Goal: Information Seeking & Learning: Learn about a topic

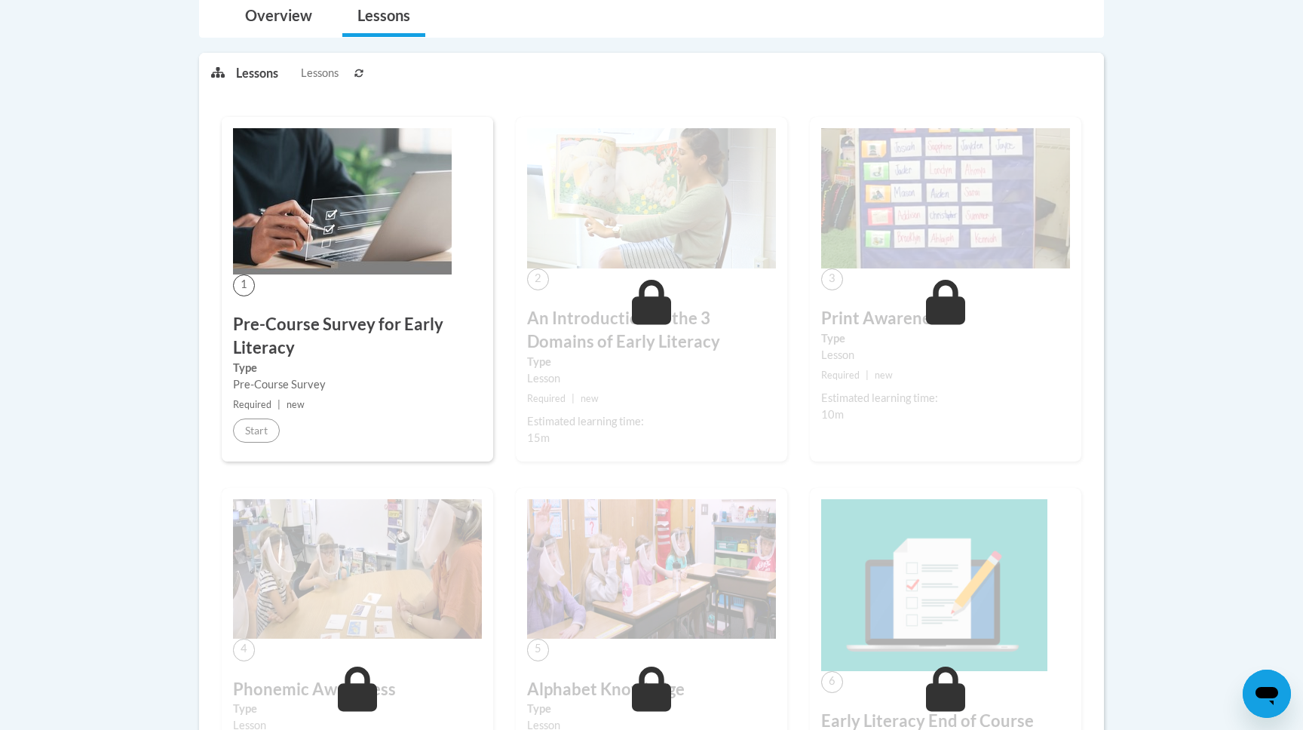
scroll to position [100, 0]
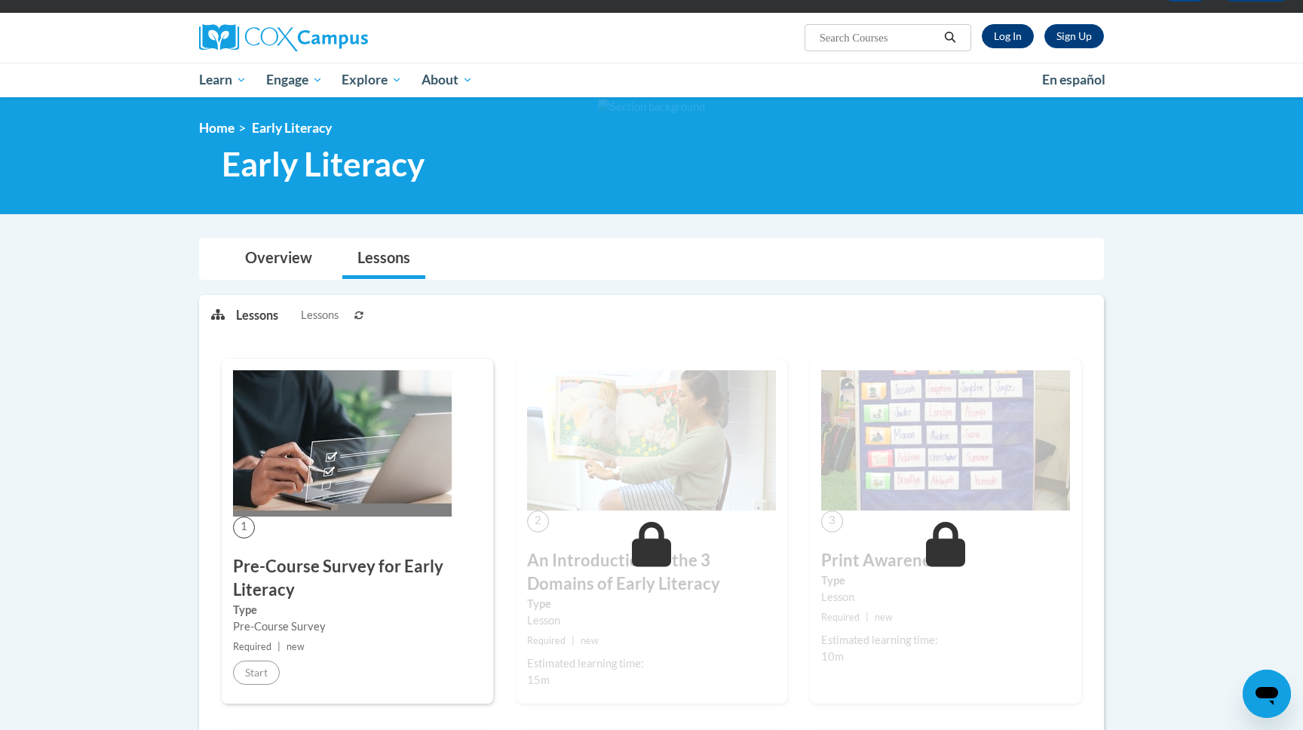
click at [1015, 38] on link "Log In" at bounding box center [1008, 36] width 52 height 24
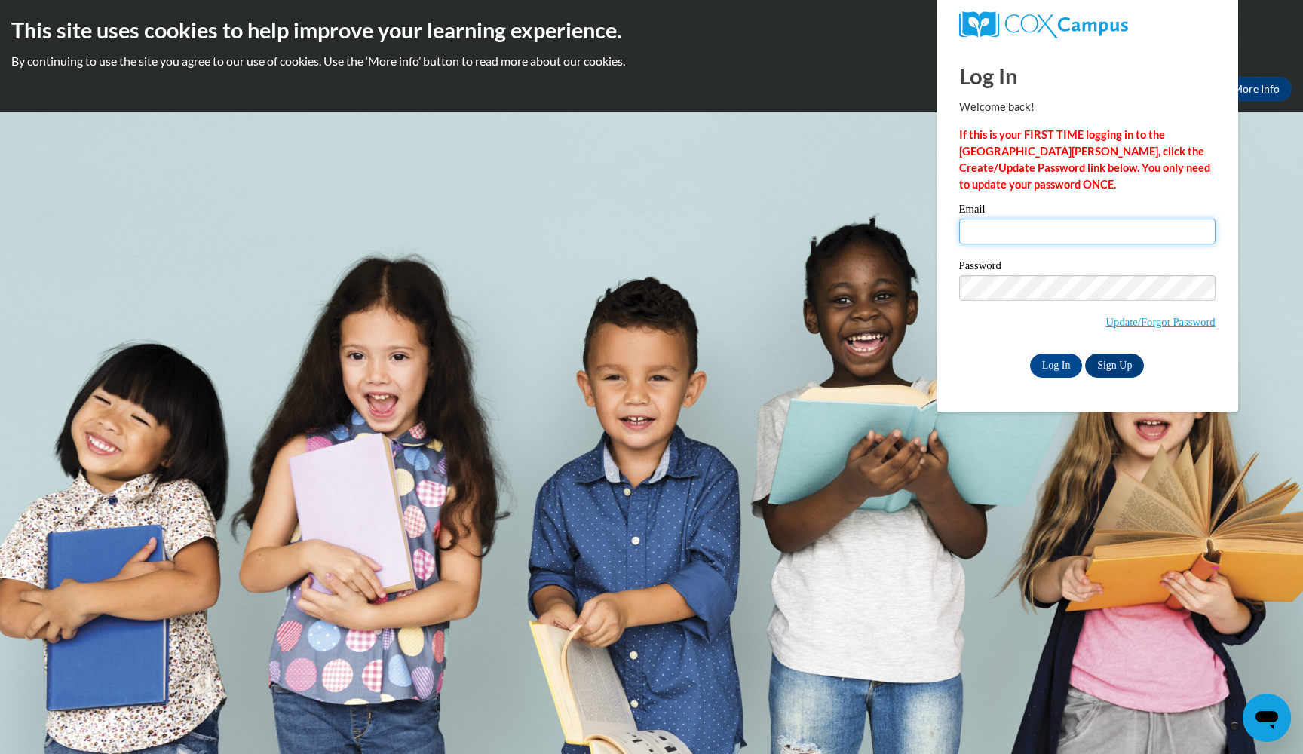
type input "tumeka.dembry@k12.dc.gov"
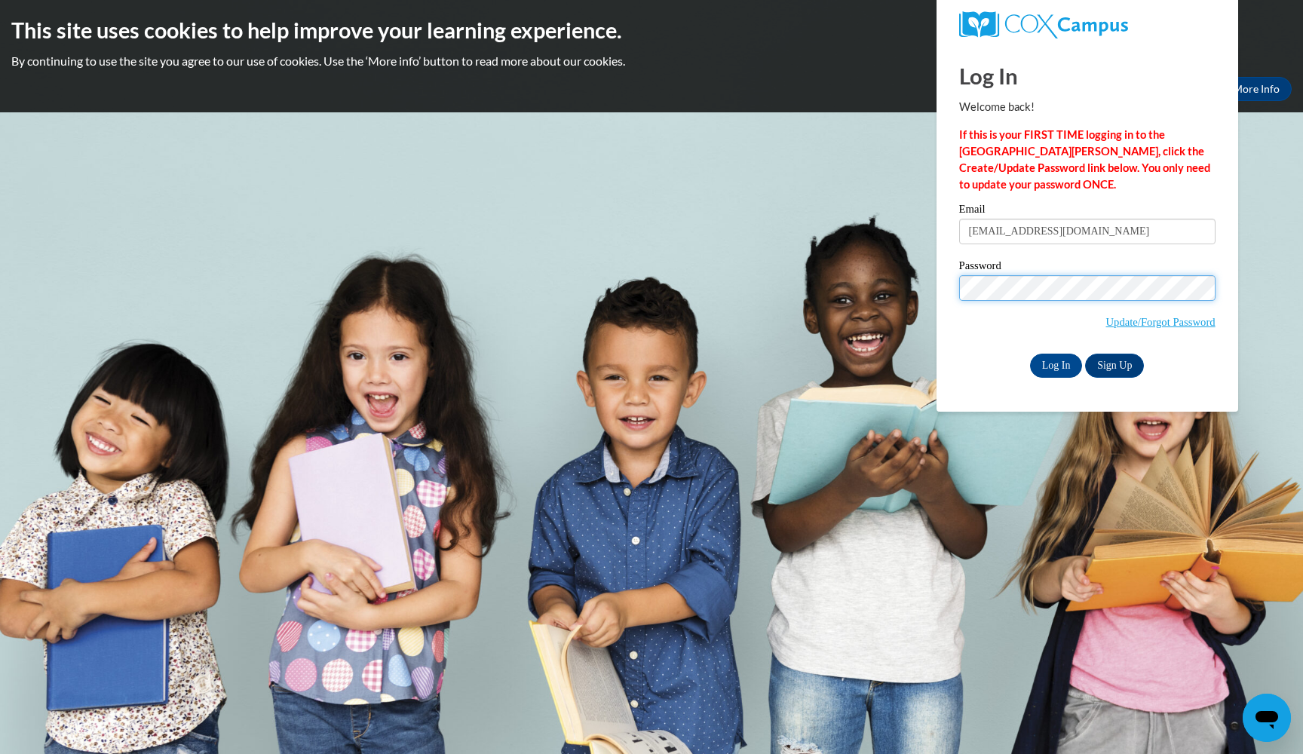
click at [1055, 363] on input "Log In" at bounding box center [1056, 366] width 53 height 24
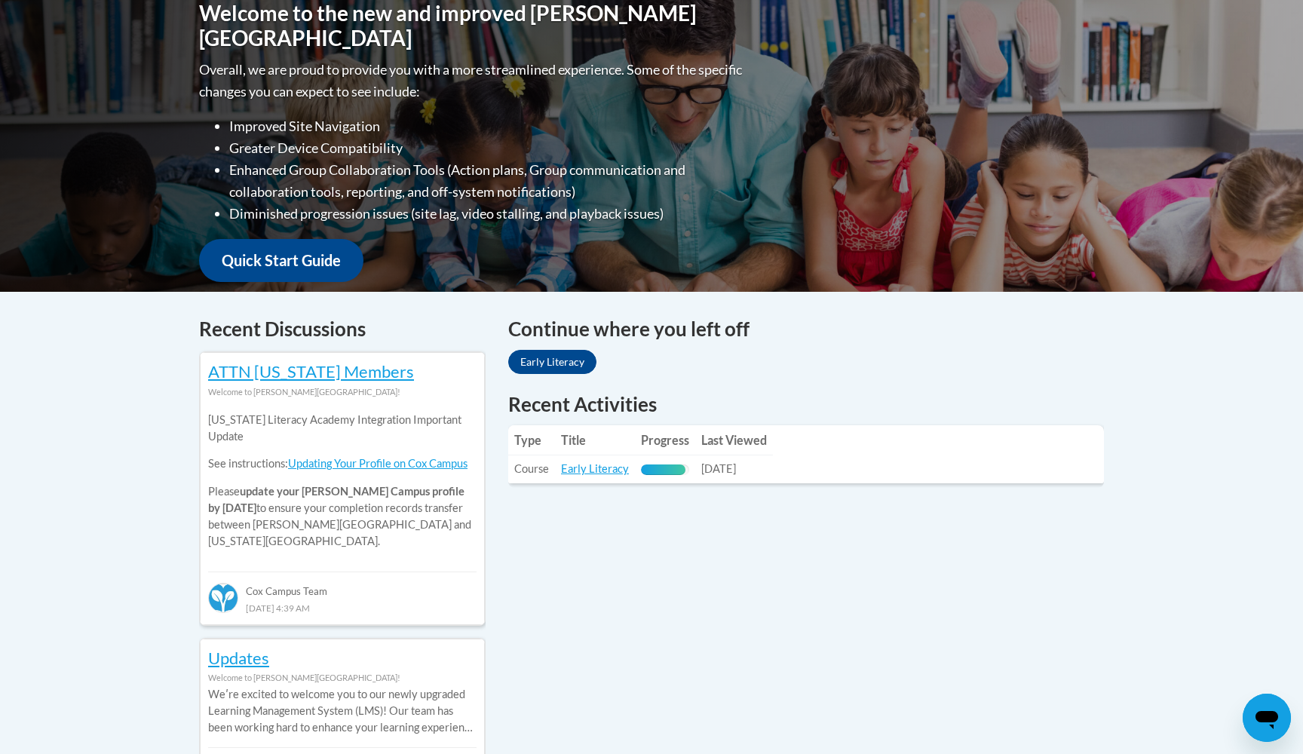
scroll to position [359, 0]
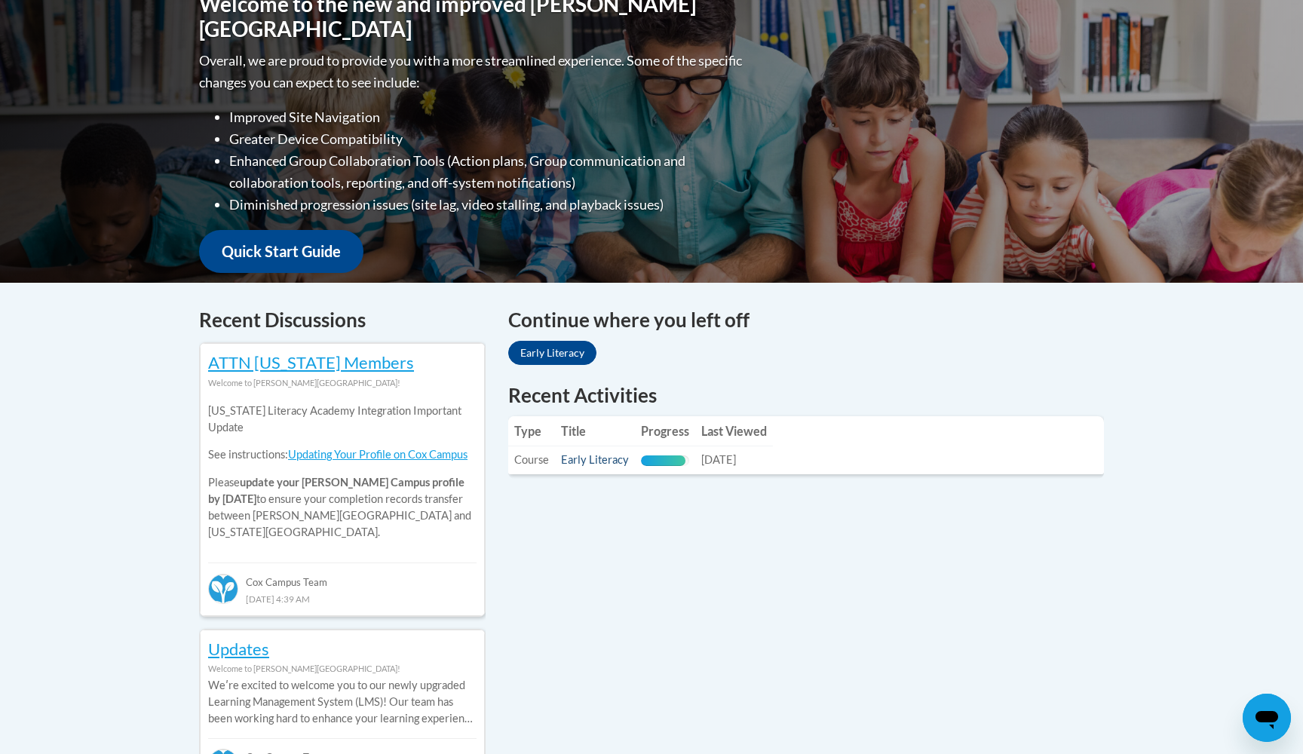
click at [577, 461] on link "Early Literacy" at bounding box center [595, 459] width 68 height 13
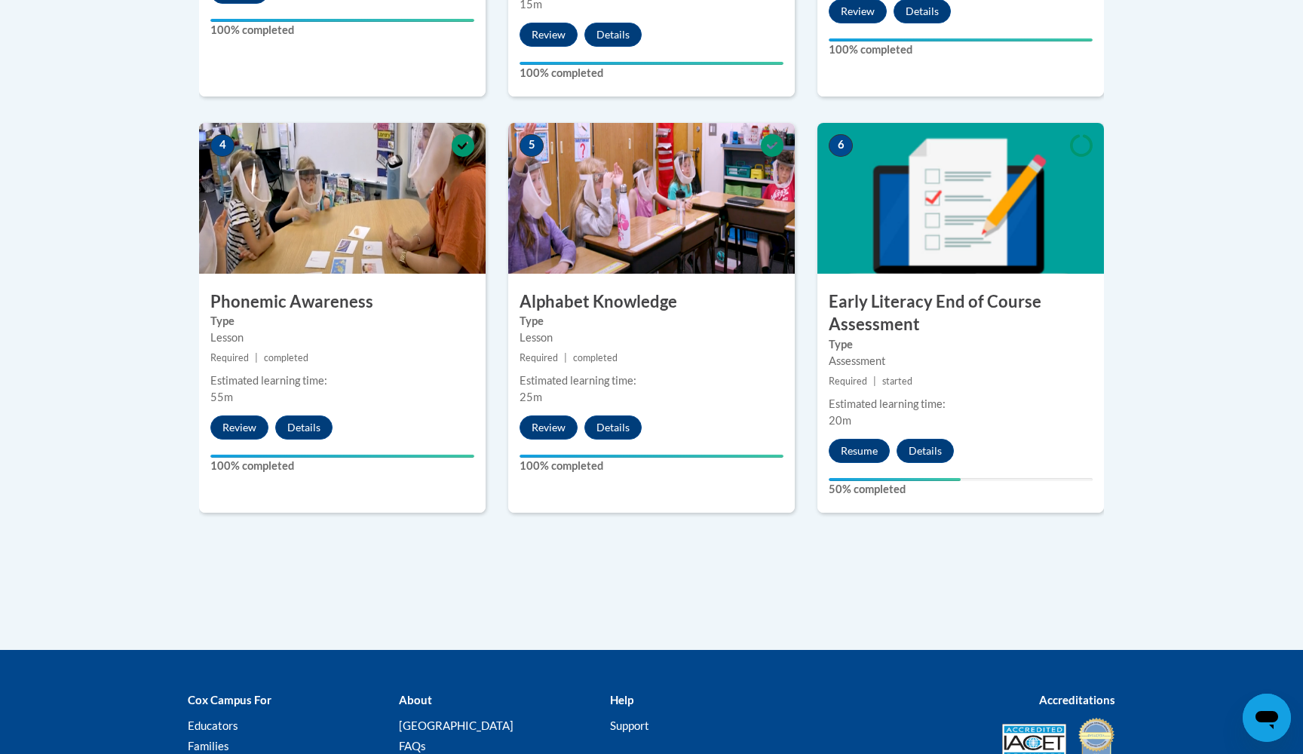
scroll to position [940, 0]
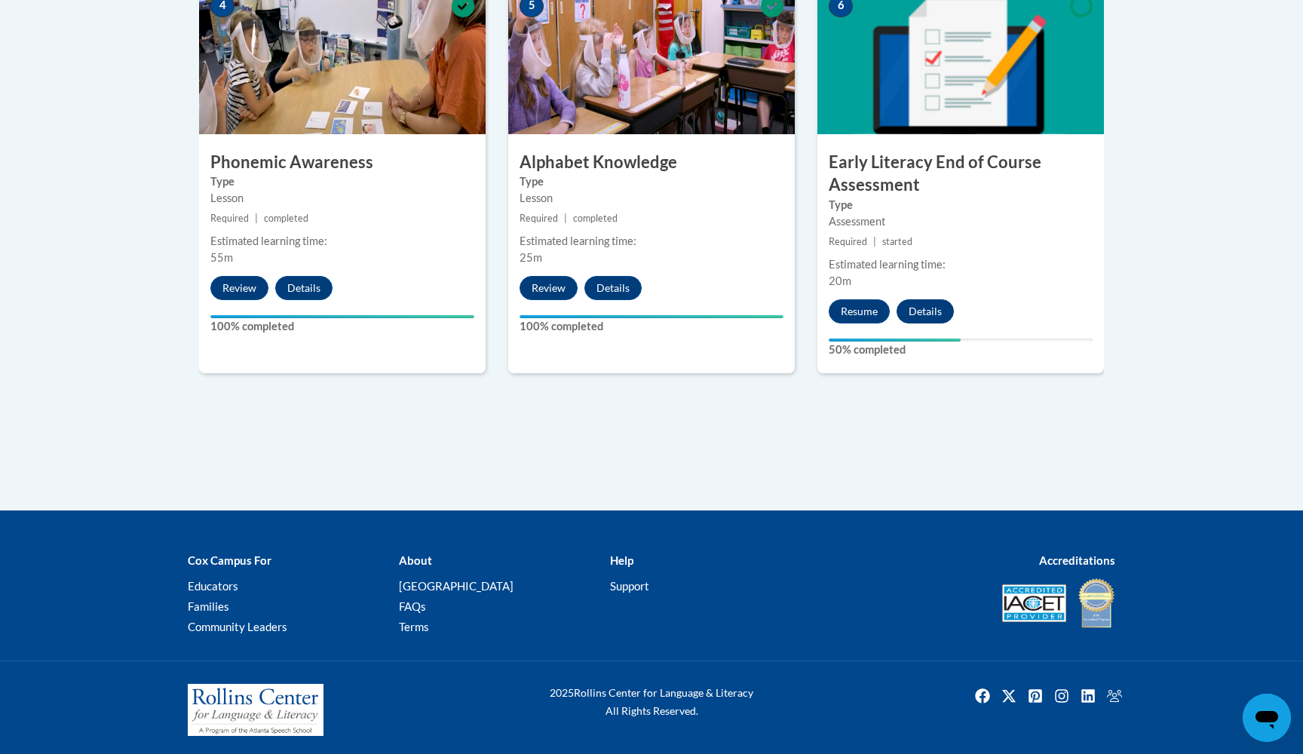
click at [921, 311] on button "Details" at bounding box center [925, 311] width 57 height 24
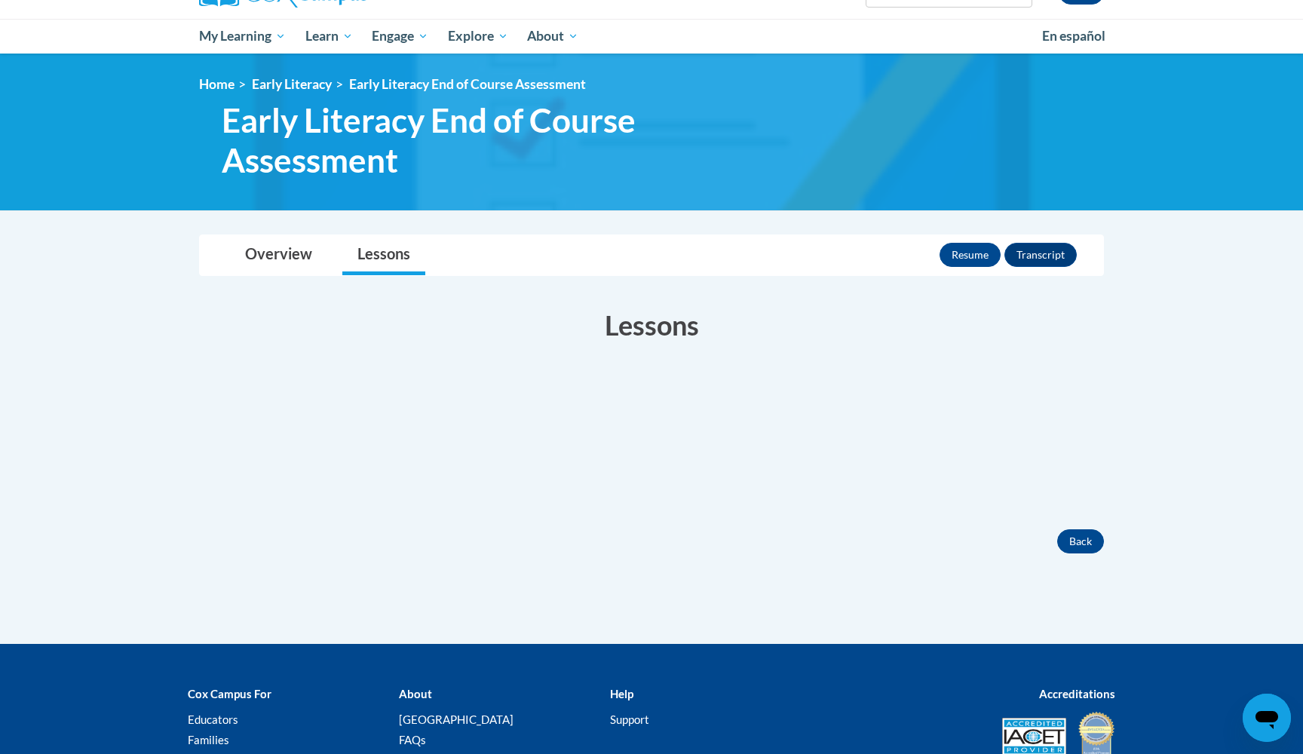
scroll to position [267, 0]
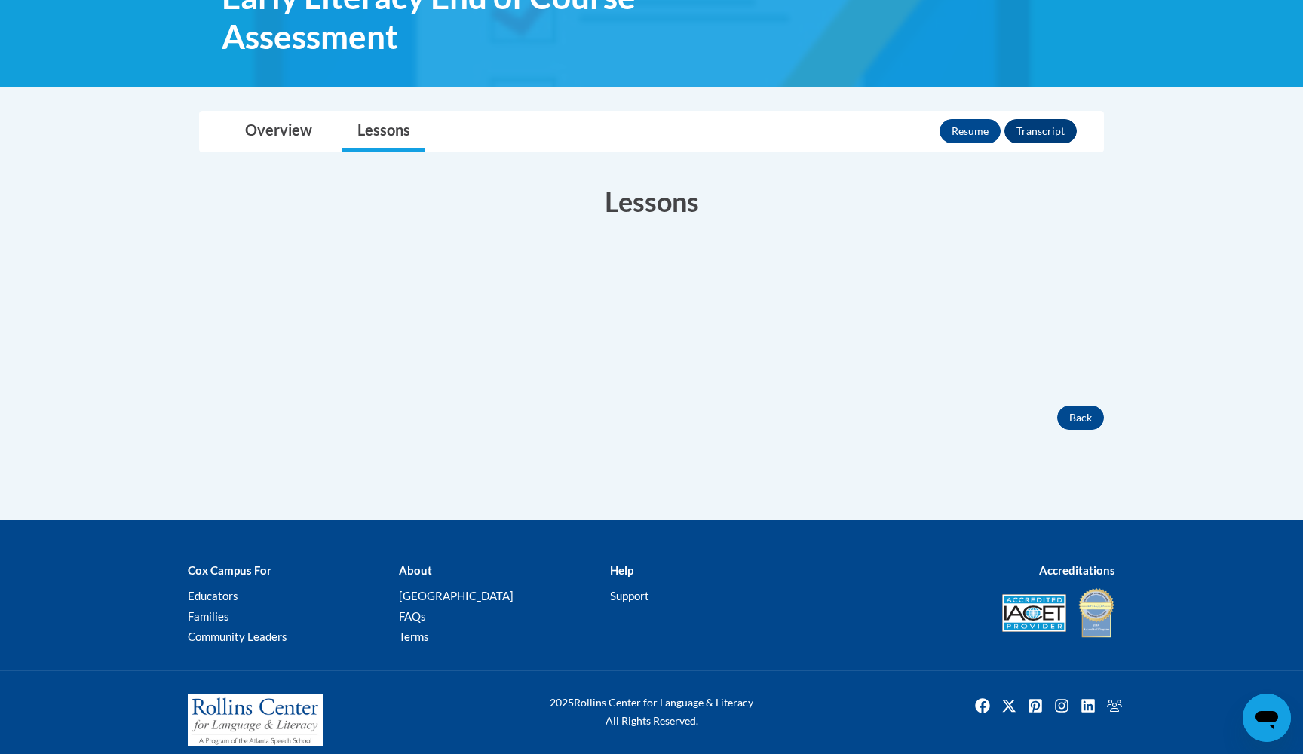
click at [1056, 130] on button "Transcript" at bounding box center [1041, 131] width 72 height 24
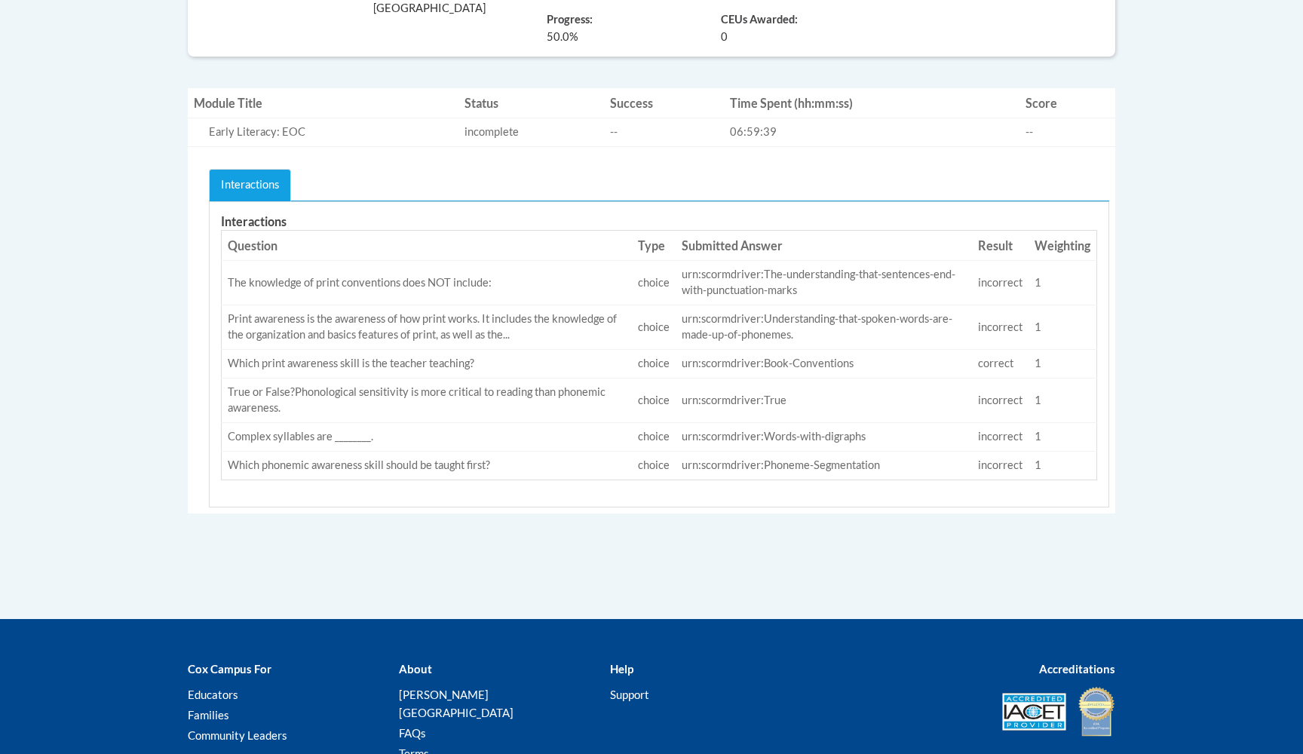
scroll to position [497, 0]
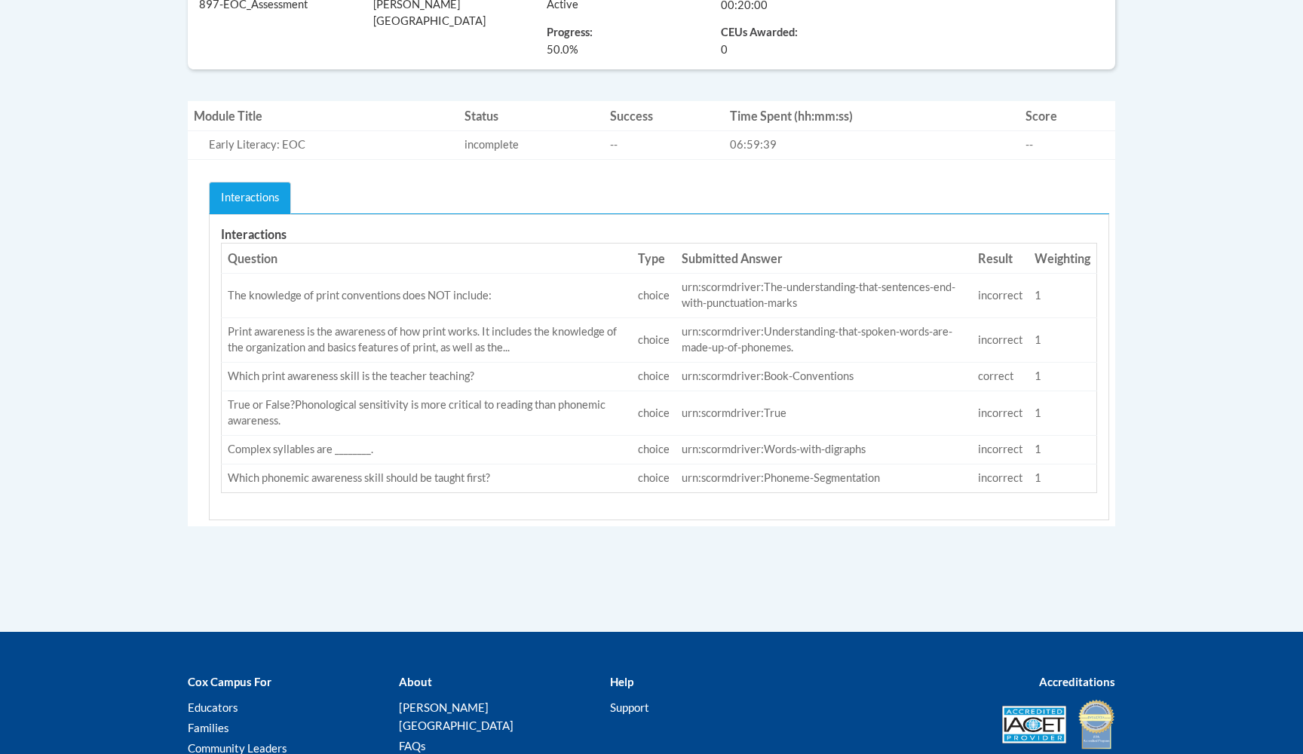
click at [232, 200] on link "Interactions" at bounding box center [250, 198] width 82 height 32
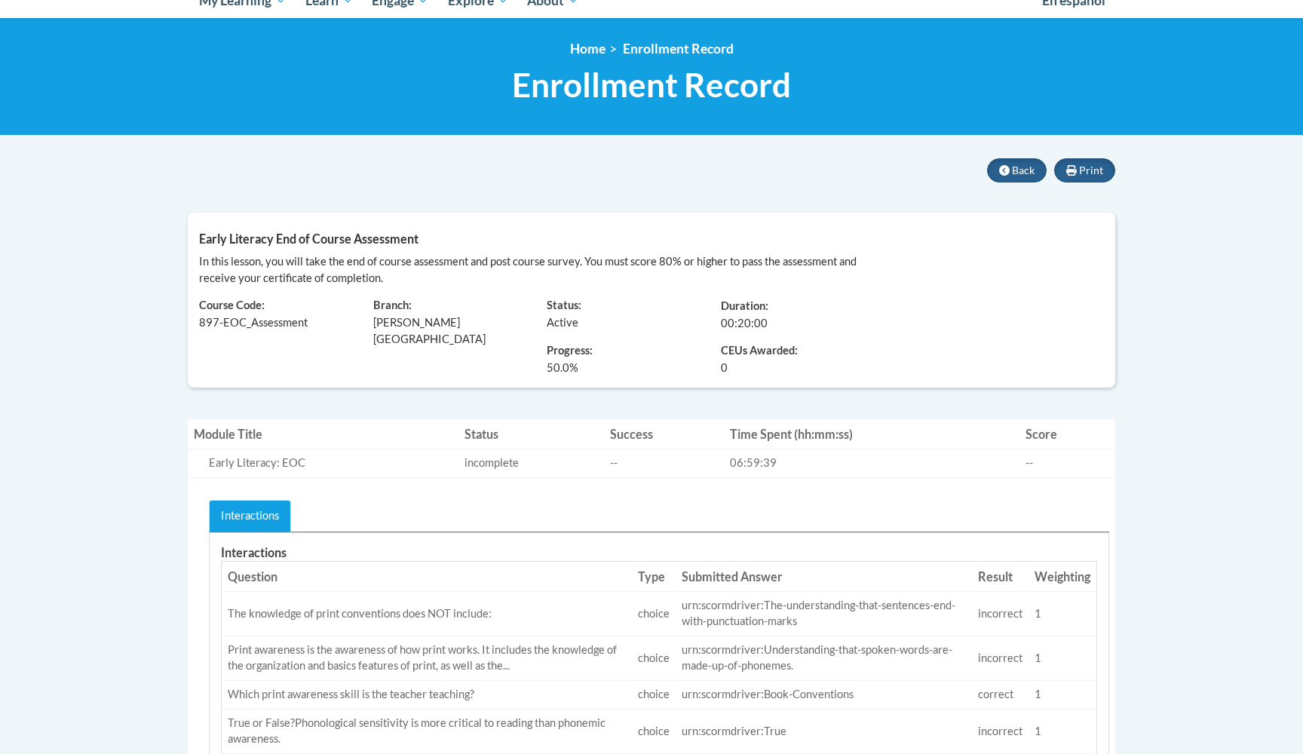
scroll to position [176, 0]
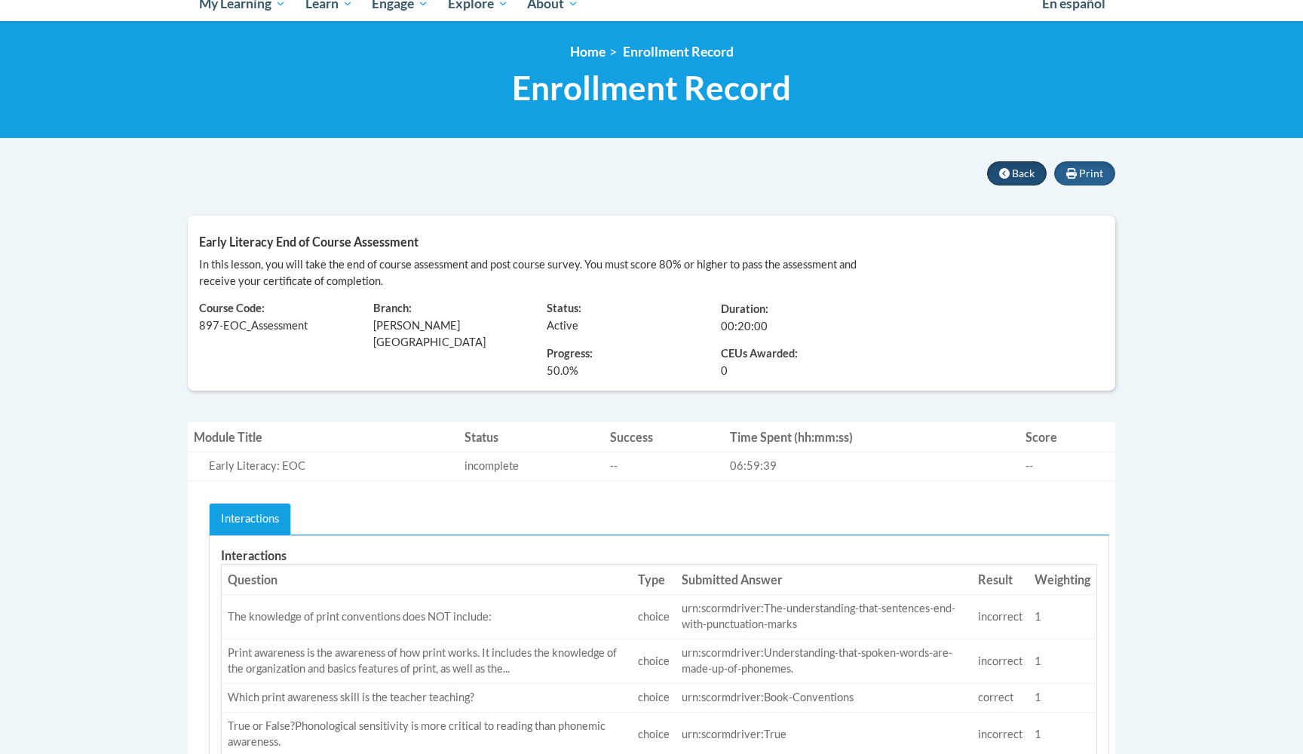
click at [1010, 170] on icon at bounding box center [1004, 173] width 11 height 11
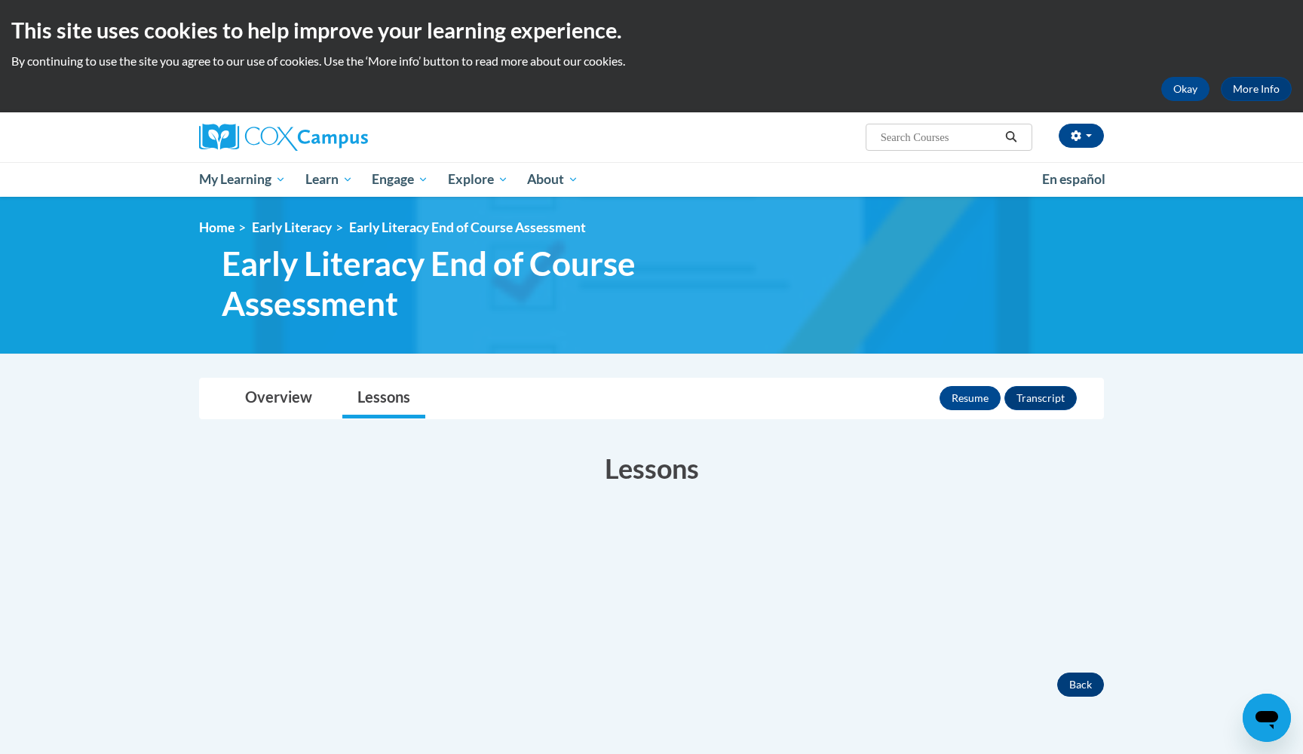
click at [1076, 680] on button "Back" at bounding box center [1081, 685] width 47 height 24
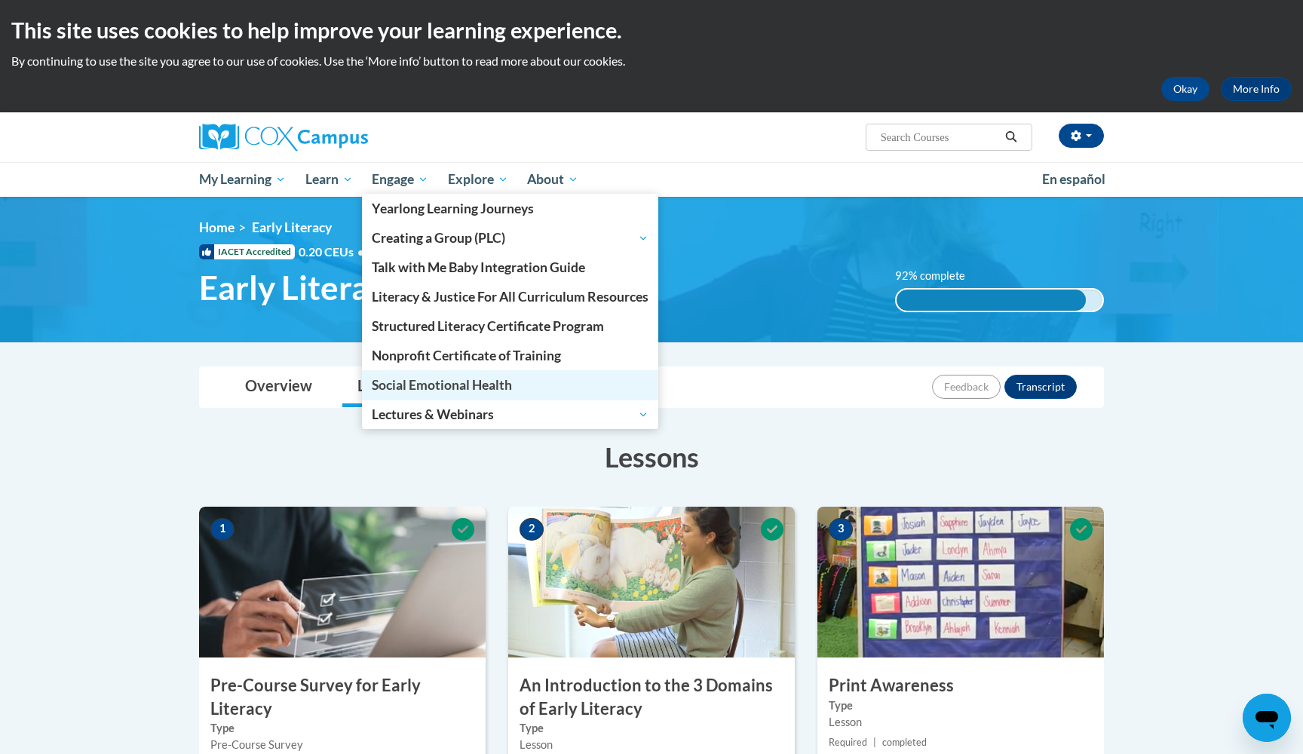
click at [410, 382] on span "Social Emotional Health" at bounding box center [442, 385] width 140 height 16
